Goal: Information Seeking & Learning: Learn about a topic

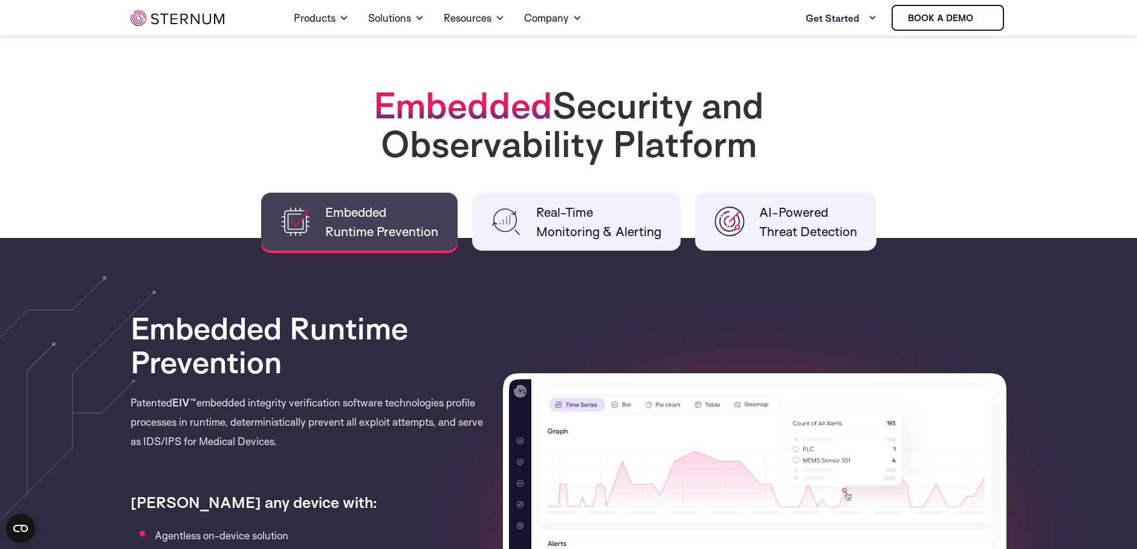
scroll to position [839, 0]
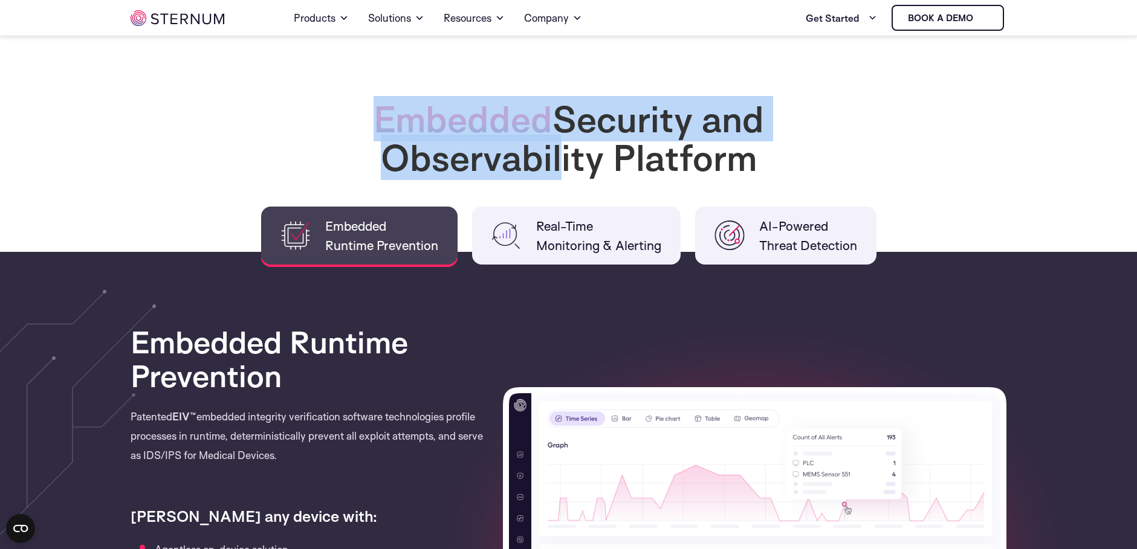
drag, startPoint x: 373, startPoint y: 121, endPoint x: 555, endPoint y: 155, distance: 185.2
click at [555, 155] on h2 "Embedded Security and Observability Platform" at bounding box center [569, 138] width 484 height 77
click at [556, 157] on h2 "Embedded Security and Observability Platform" at bounding box center [569, 138] width 484 height 77
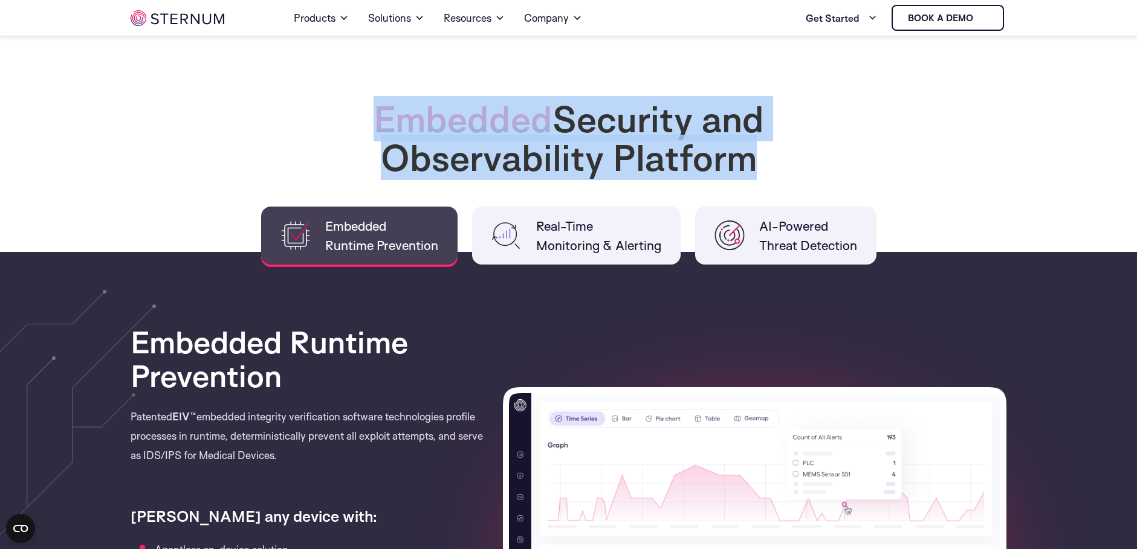
click at [556, 157] on h2 "Embedded Security and Observability Platform" at bounding box center [569, 138] width 484 height 77
drag, startPoint x: 556, startPoint y: 157, endPoint x: 525, endPoint y: 157, distance: 30.8
click at [525, 157] on h2 "Embedded Security and Observability Platform" at bounding box center [569, 138] width 484 height 77
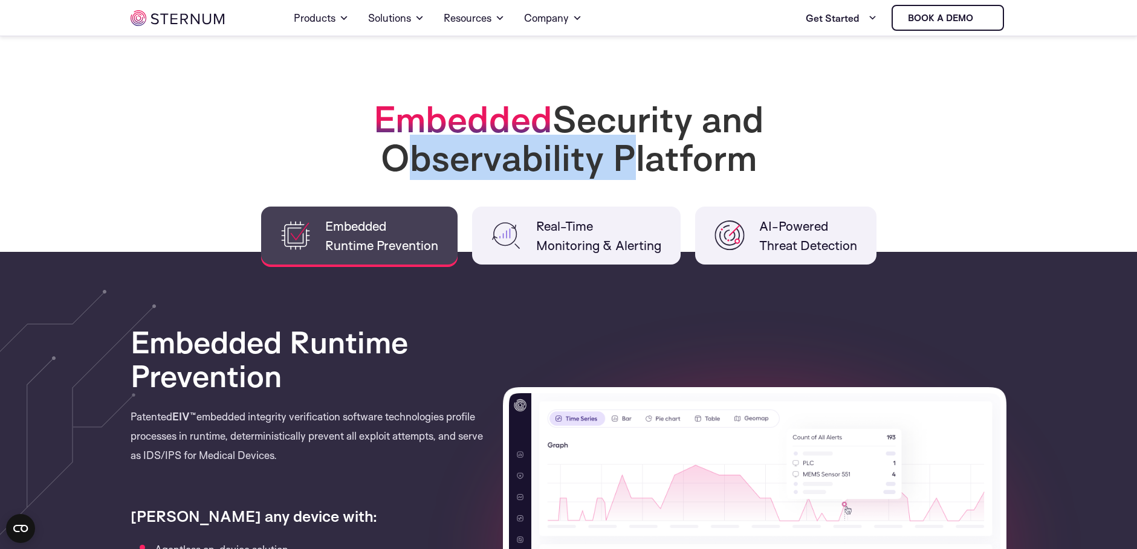
click at [525, 157] on h2 "Embedded Security and Observability Platform" at bounding box center [569, 138] width 484 height 77
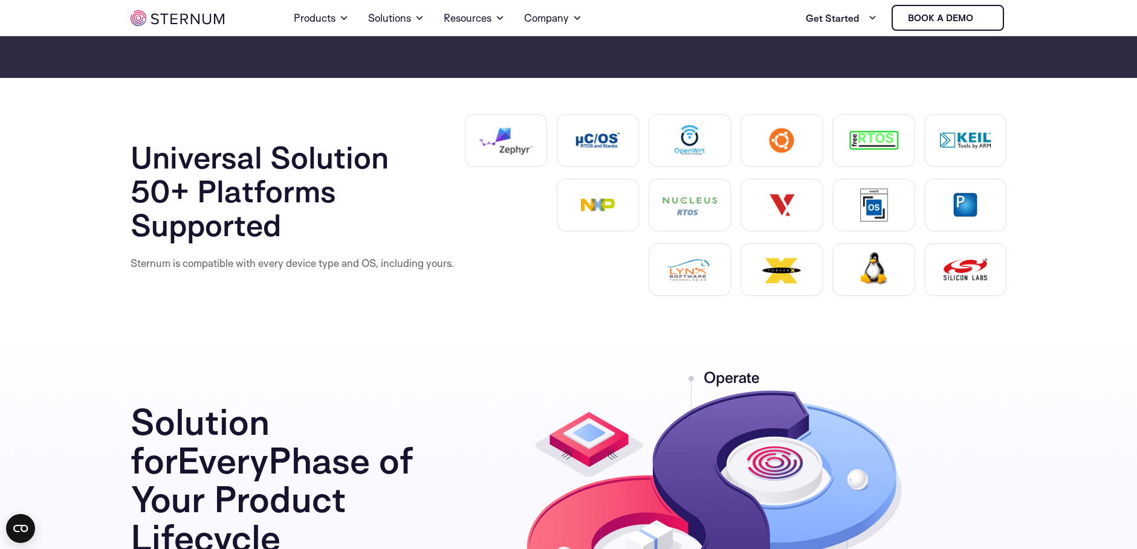
scroll to position [1625, 0]
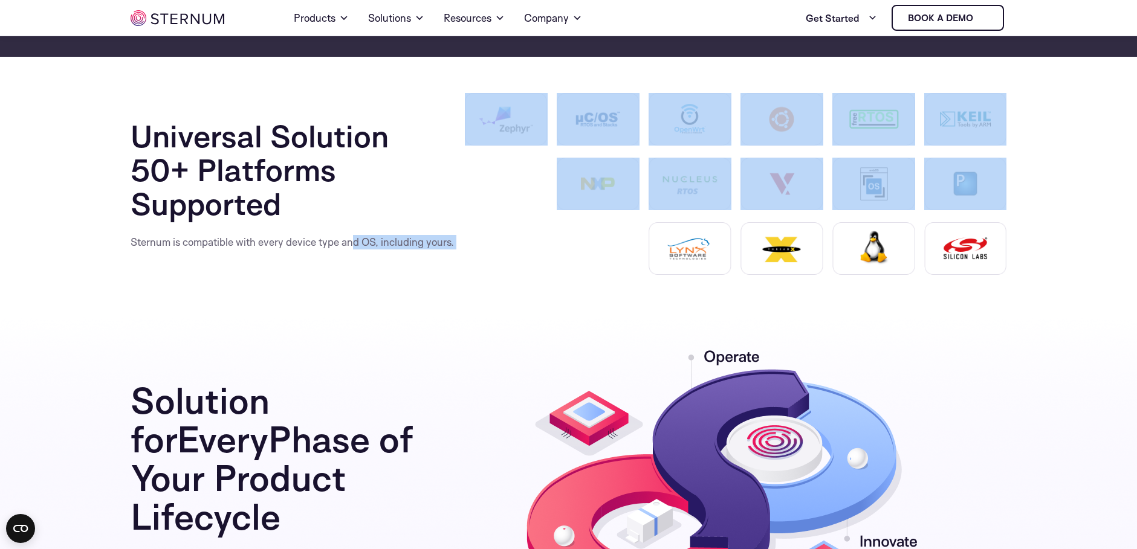
drag, startPoint x: 305, startPoint y: 243, endPoint x: 459, endPoint y: 244, distance: 154.8
click at [459, 244] on div "Universal Solution 50+ Platforms Supported Sternum is compatible with every dev…" at bounding box center [569, 184] width 877 height 182
drag, startPoint x: 459, startPoint y: 244, endPoint x: 481, endPoint y: 246, distance: 21.2
click at [481, 246] on div at bounding box center [740, 253] width 551 height 62
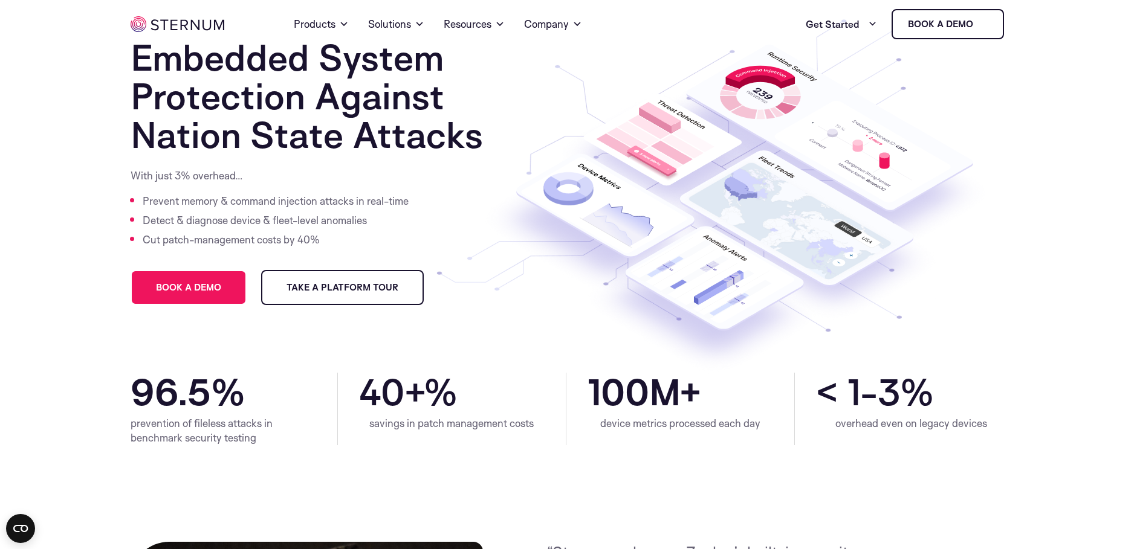
scroll to position [0, 0]
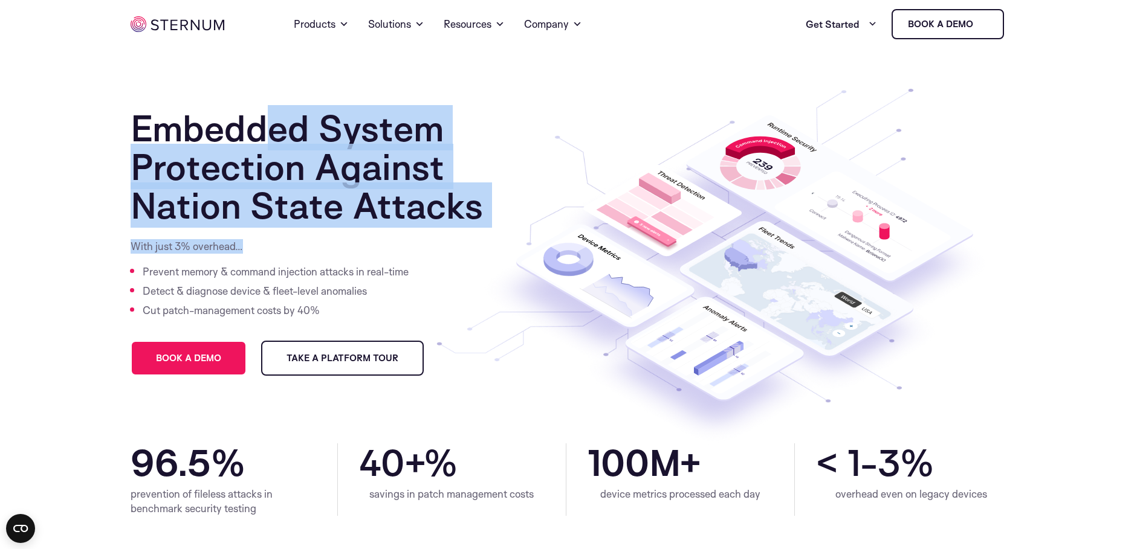
drag, startPoint x: 277, startPoint y: 143, endPoint x: 360, endPoint y: 239, distance: 126.9
click at [360, 239] on div "Embedded System Protection Against Nation State Attacks With just 3% overhead… …" at bounding box center [338, 276] width 414 height 335
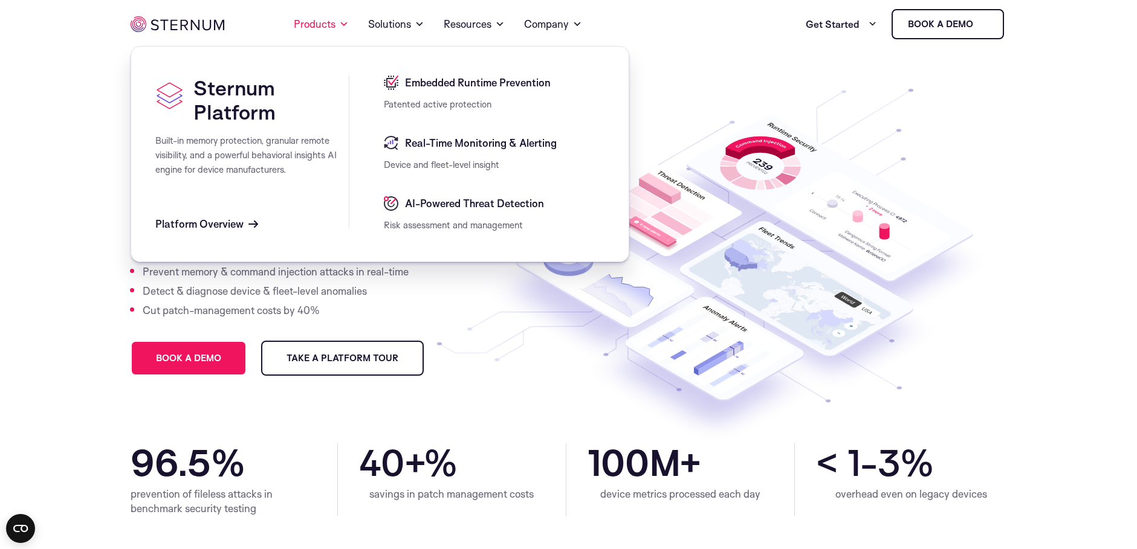
click at [233, 228] on span "Platform Overview" at bounding box center [199, 224] width 88 height 15
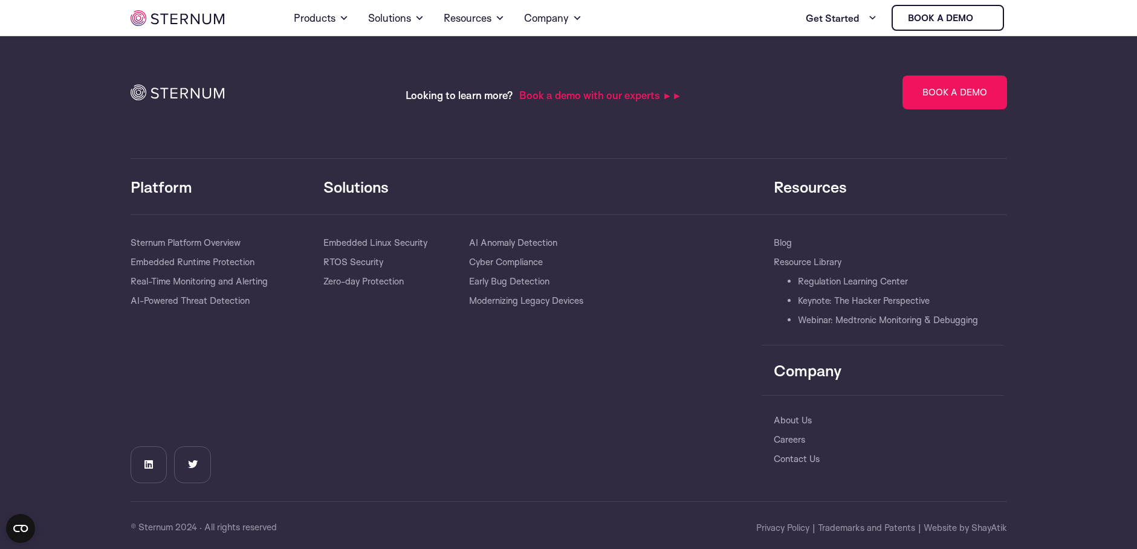
scroll to position [3538, 0]
